Goal: Information Seeking & Learning: Learn about a topic

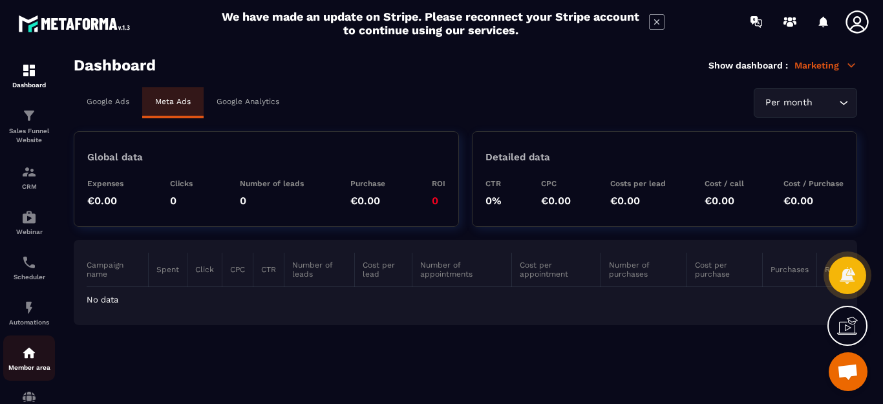
click at [23, 356] on img at bounding box center [29, 353] width 16 height 16
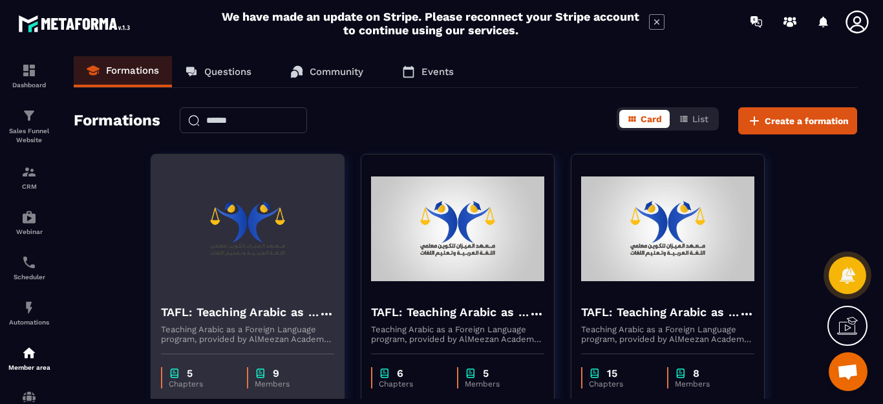
click at [266, 285] on img at bounding box center [247, 228] width 173 height 129
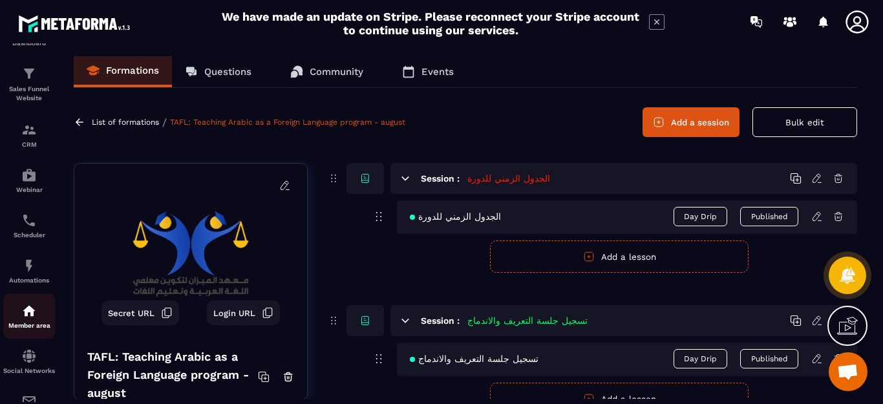
scroll to position [65, 0]
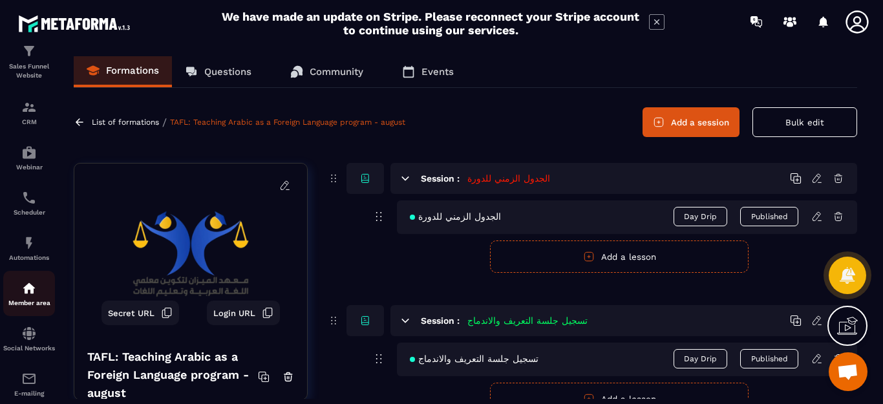
click at [28, 292] on img at bounding box center [29, 289] width 16 height 16
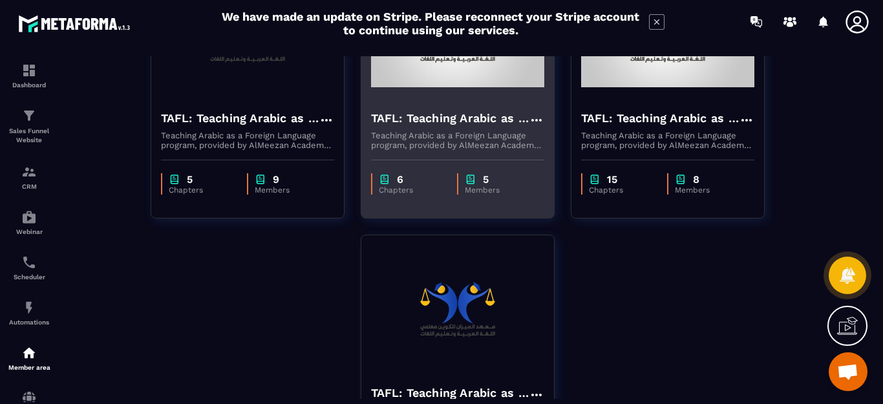
scroll to position [129, 0]
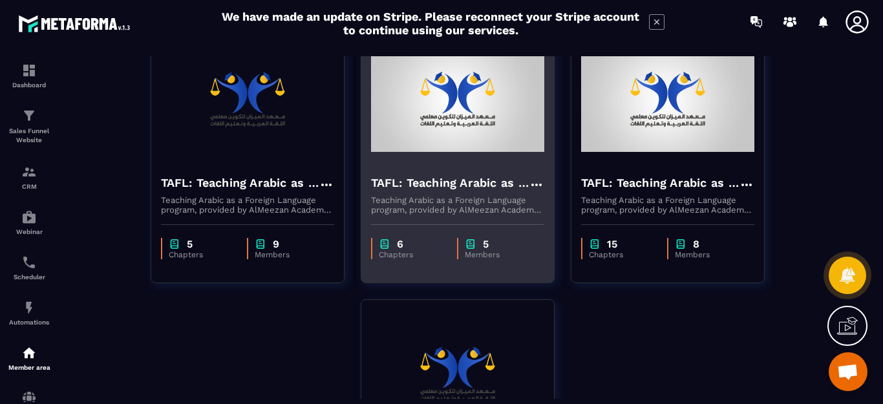
click at [470, 115] on img at bounding box center [457, 99] width 173 height 129
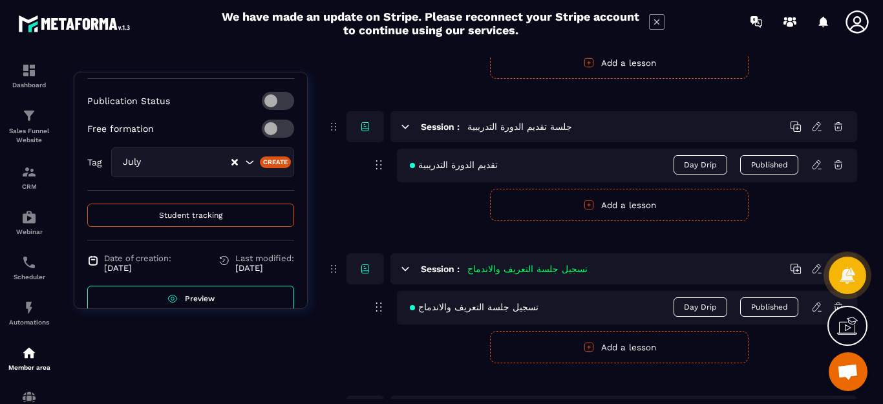
scroll to position [341, 0]
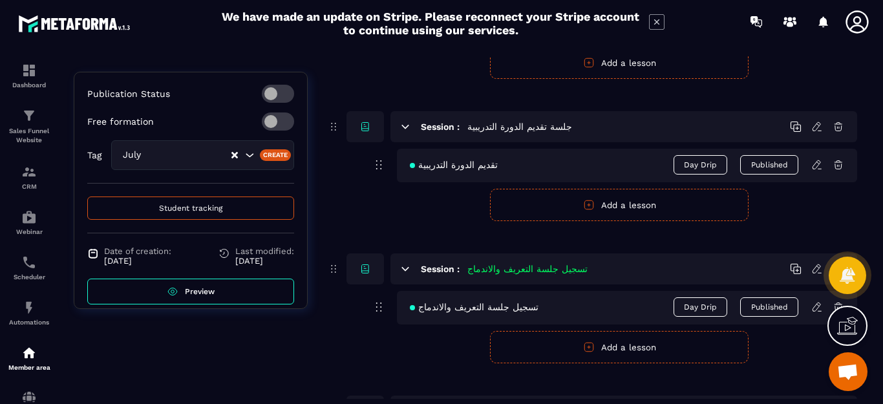
click at [190, 287] on span "Preview" at bounding box center [200, 291] width 30 height 9
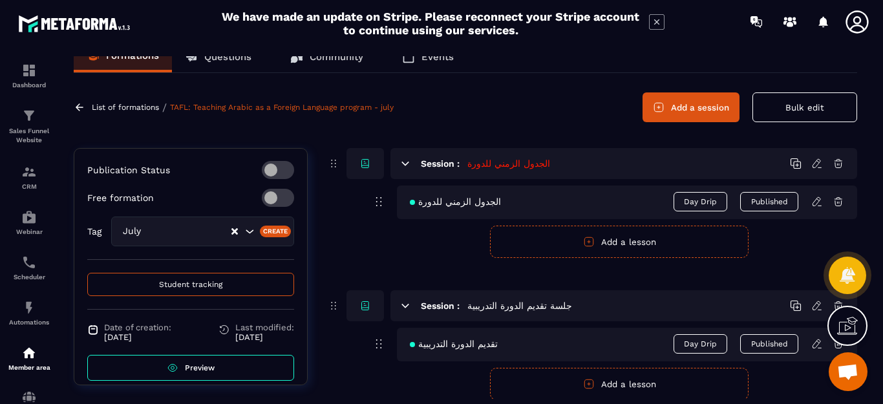
scroll to position [0, 0]
